Goal: Information Seeking & Learning: Learn about a topic

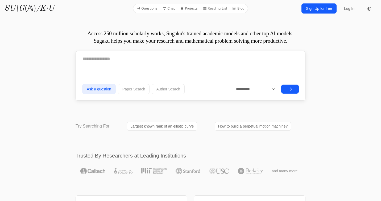
click at [163, 127] on link "Largest known rank of an elliptic curve" at bounding box center [162, 126] width 70 height 9
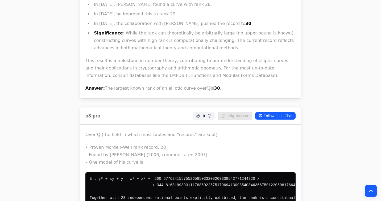
scroll to position [4018, 0]
